Goal: Browse casually: Explore the website without a specific task or goal

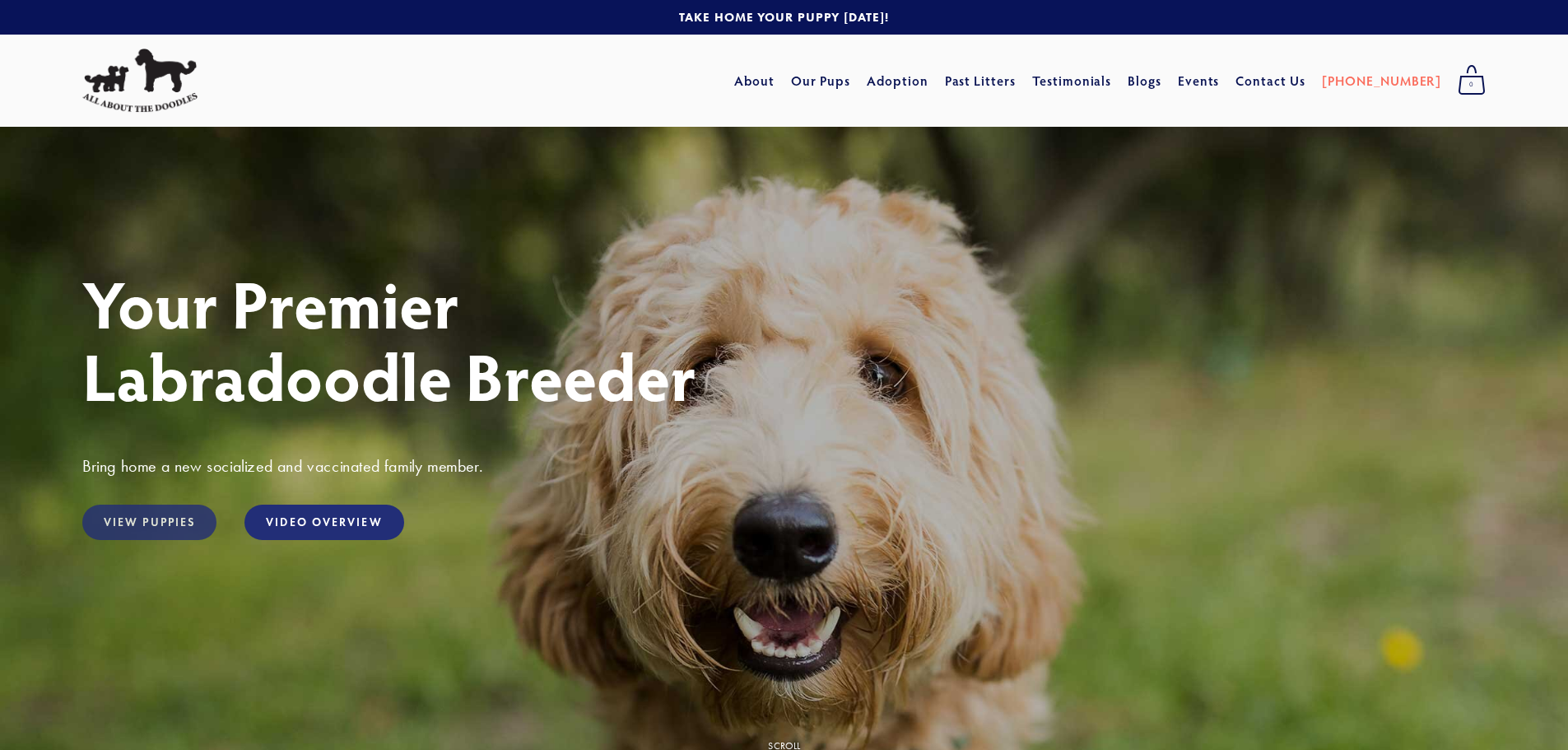
click at [170, 523] on link "View Puppies" at bounding box center [150, 522] width 134 height 35
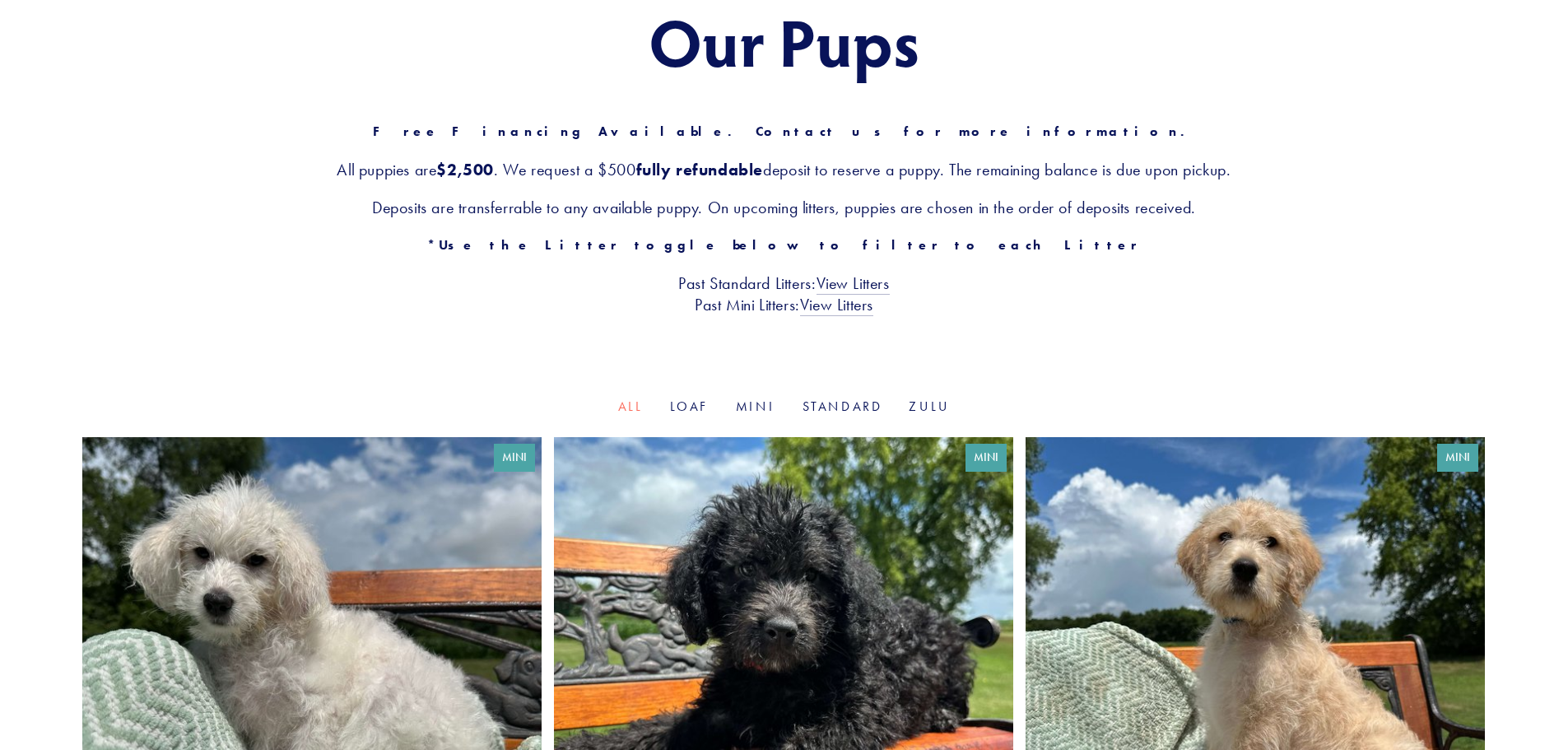
scroll to position [494, 0]
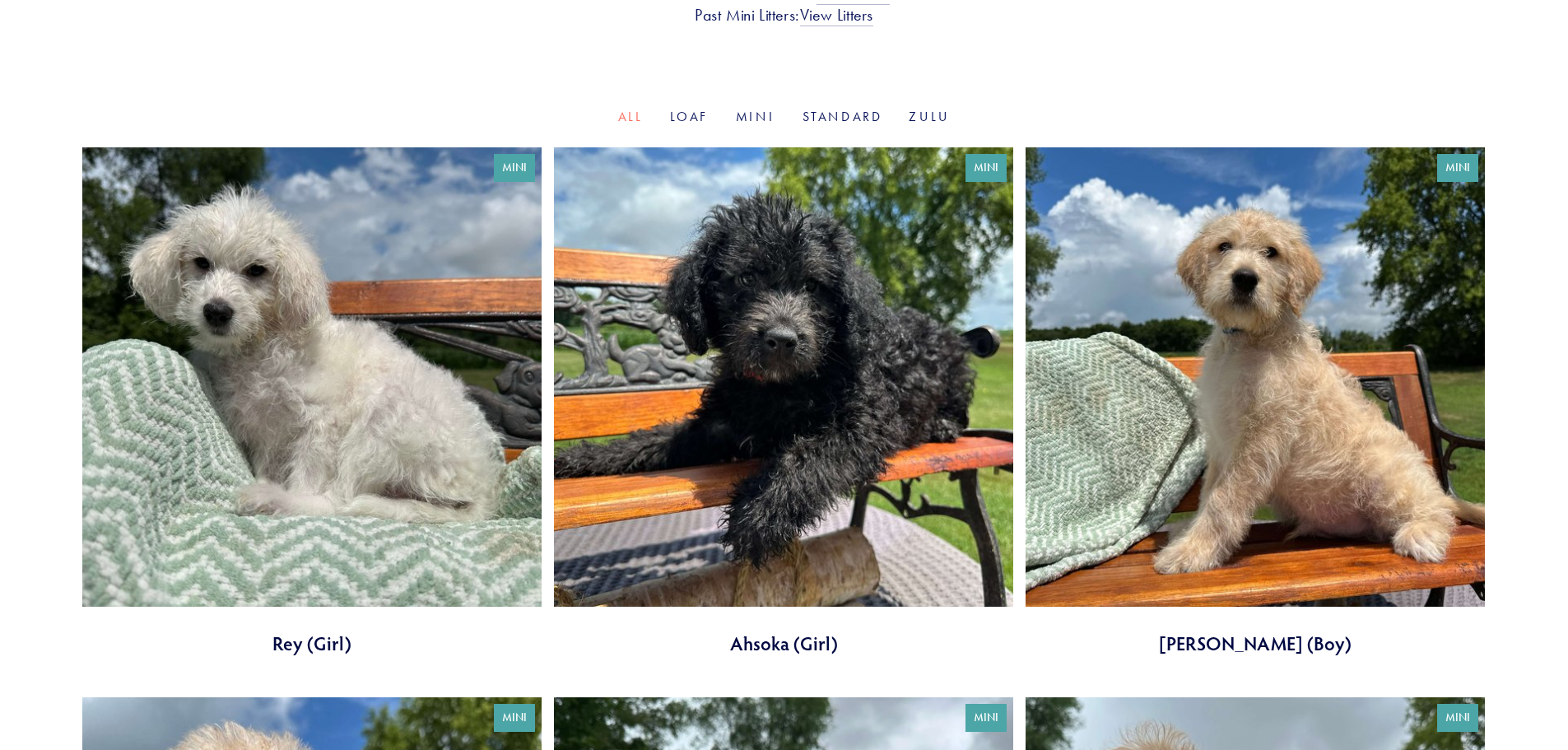
click at [764, 415] on link at bounding box center [783, 402] width 459 height 509
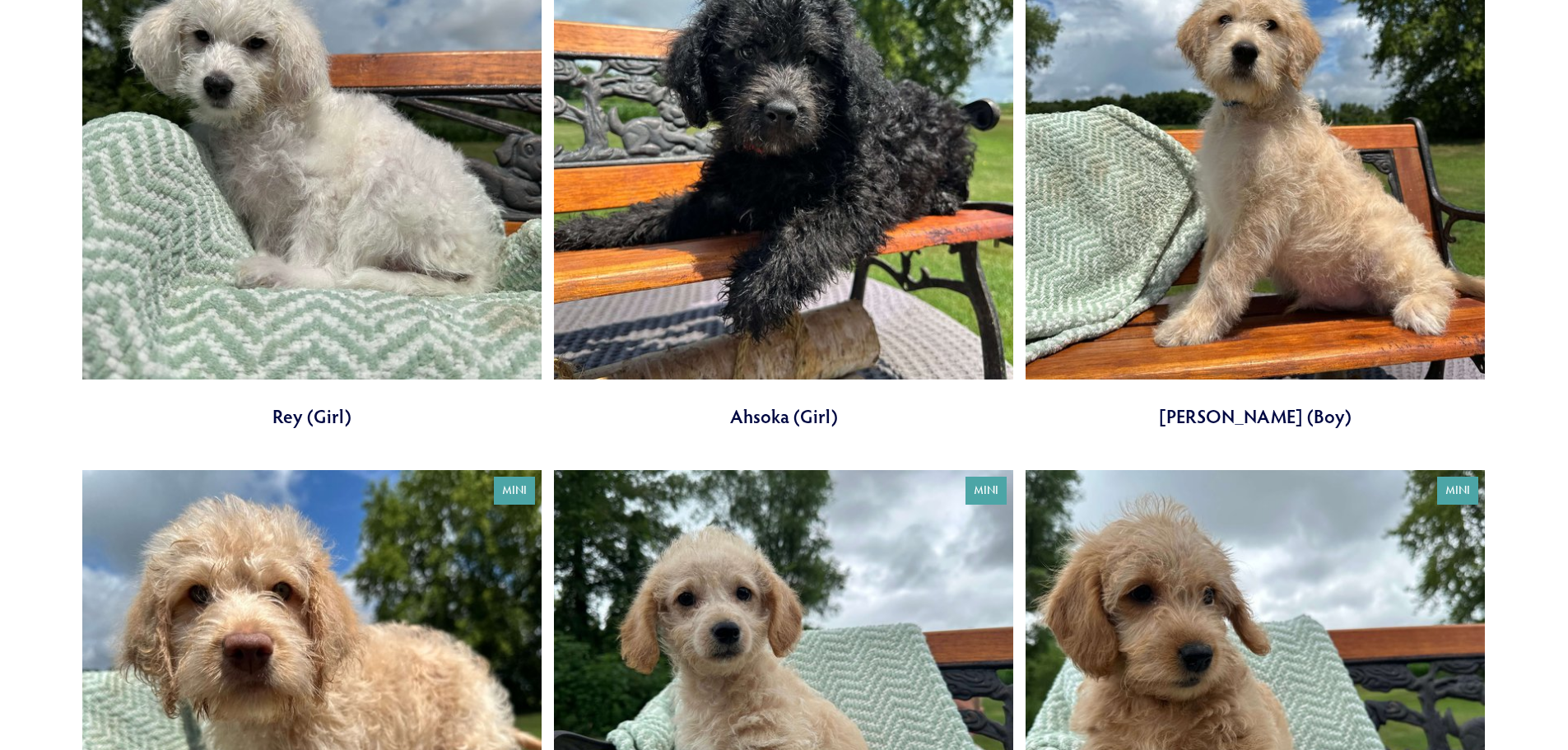
scroll to position [988, 0]
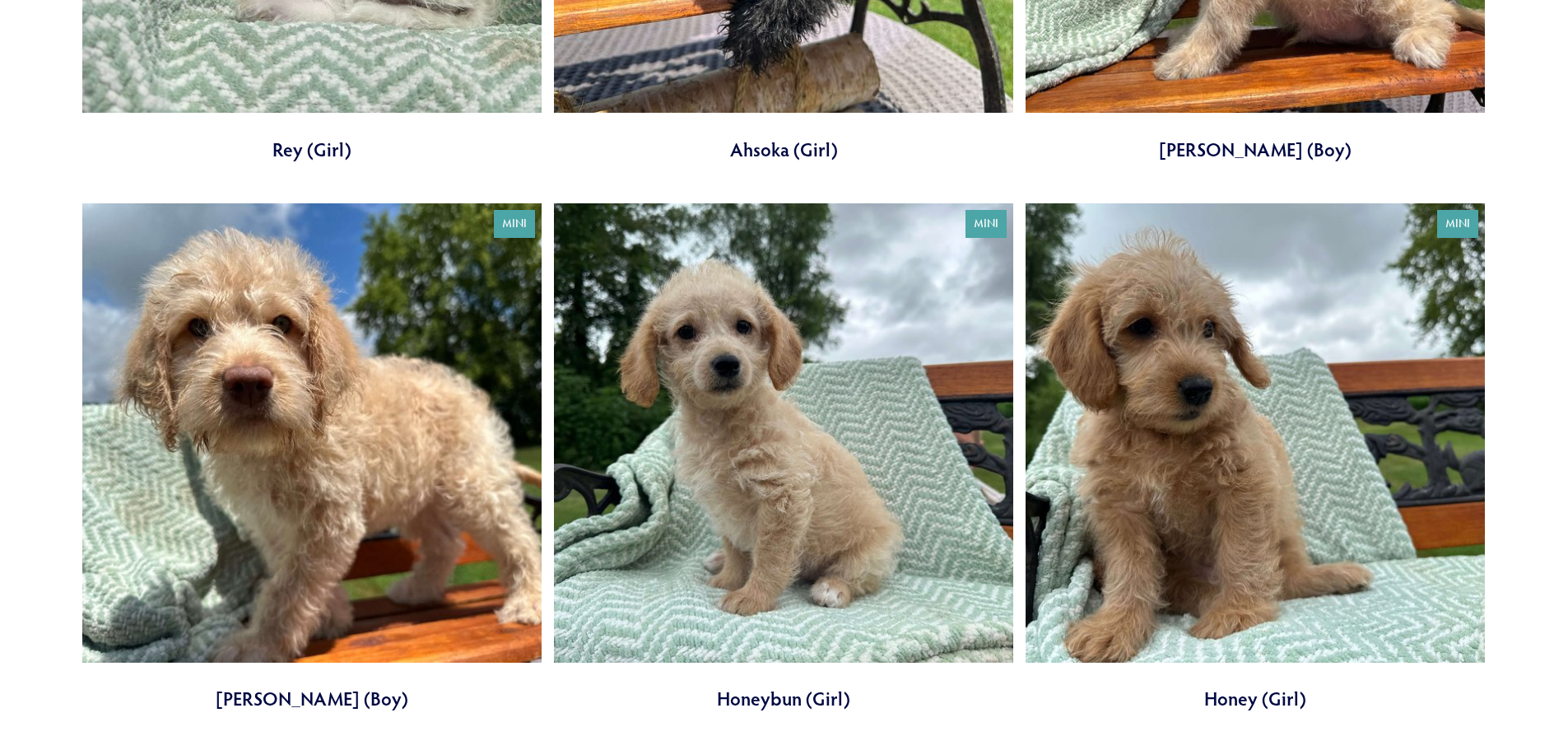
click at [1337, 455] on link at bounding box center [1255, 457] width 459 height 509
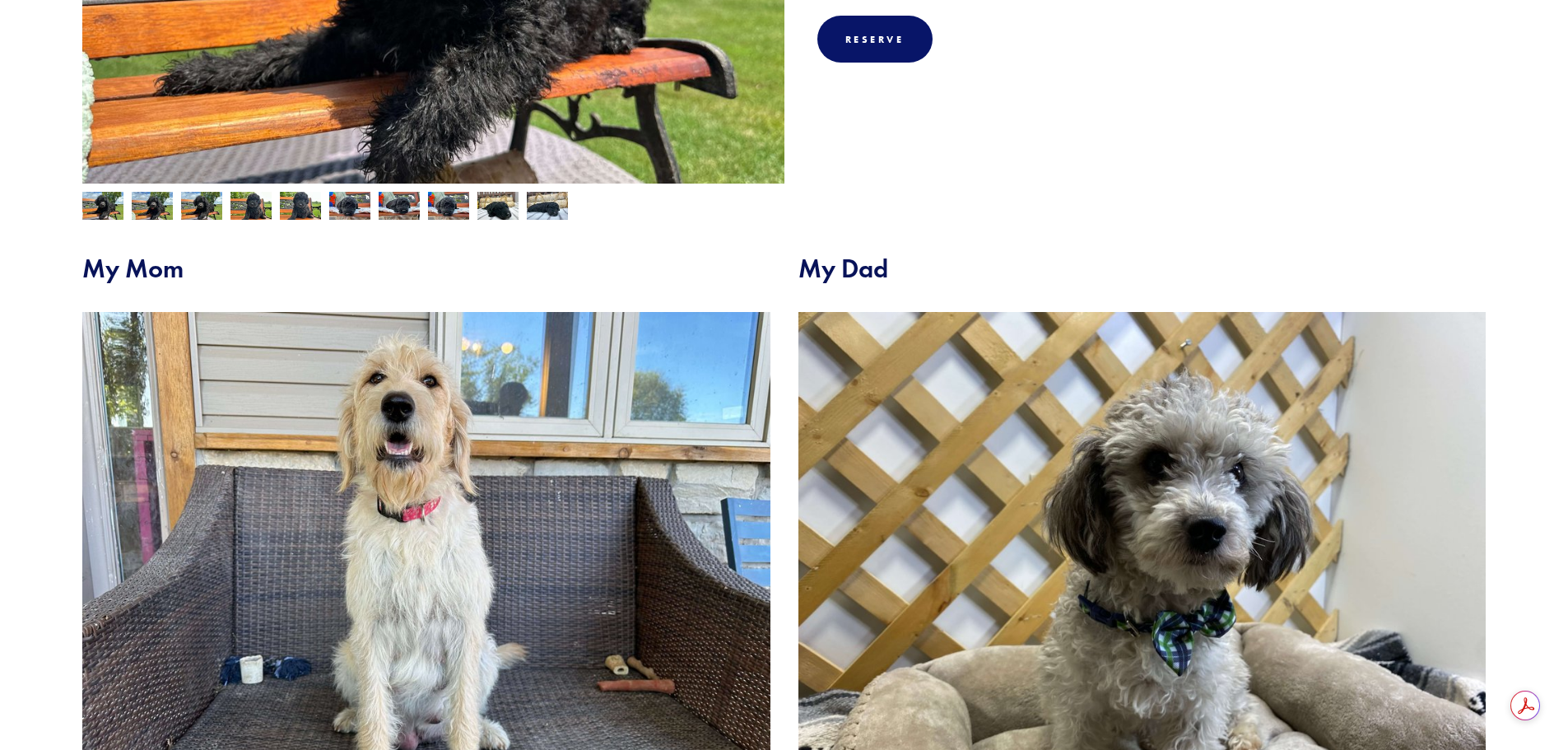
scroll to position [741, 0]
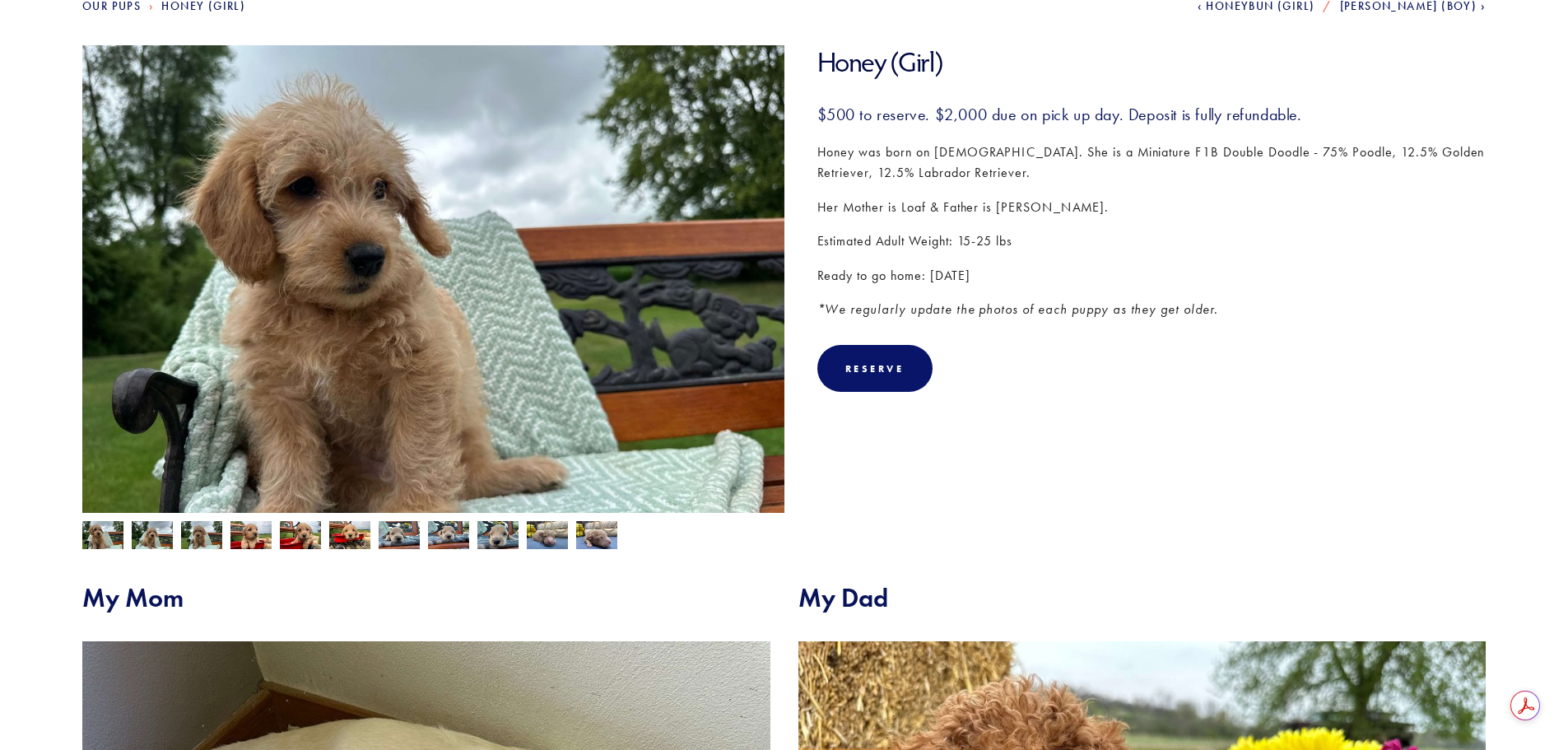
scroll to position [165, 0]
